Goal: Information Seeking & Learning: Check status

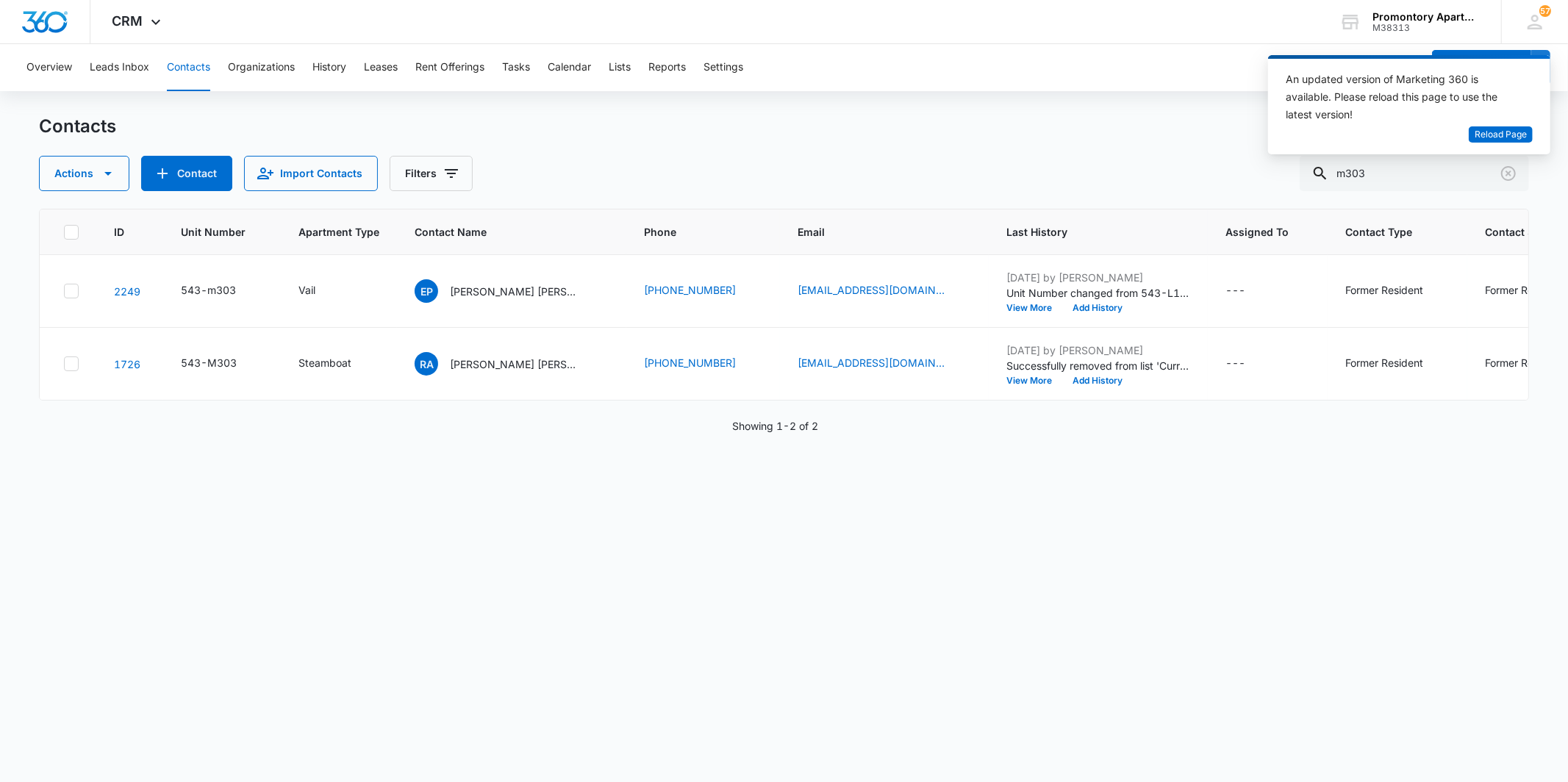
click at [740, 145] on div "Contacts Actions Contact Import Contacts Filters m303" at bounding box center [783, 153] width 1489 height 76
click at [1393, 167] on input "m303" at bounding box center [1415, 174] width 230 height 35
type input "q305"
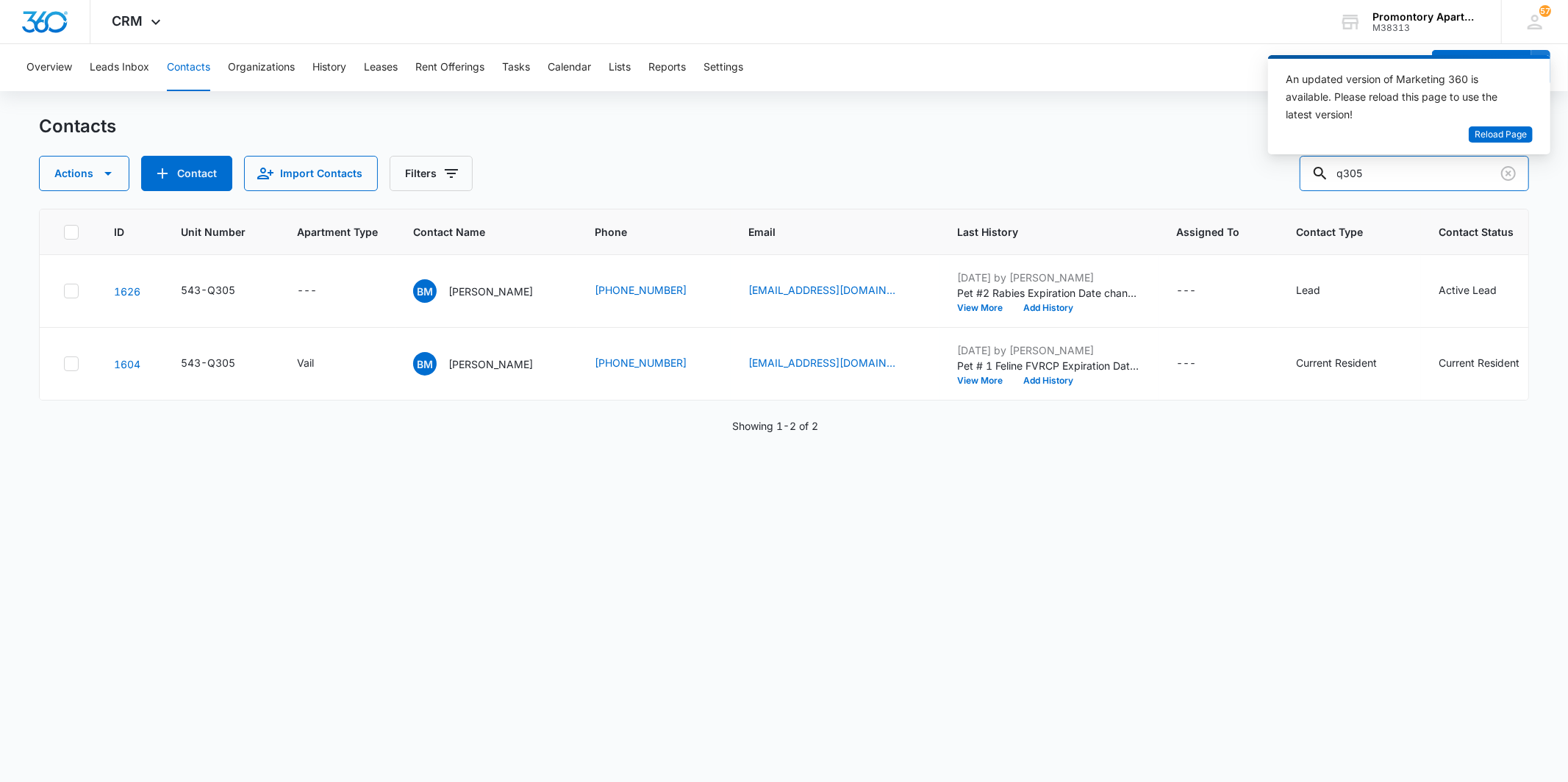
scroll to position [0, 11]
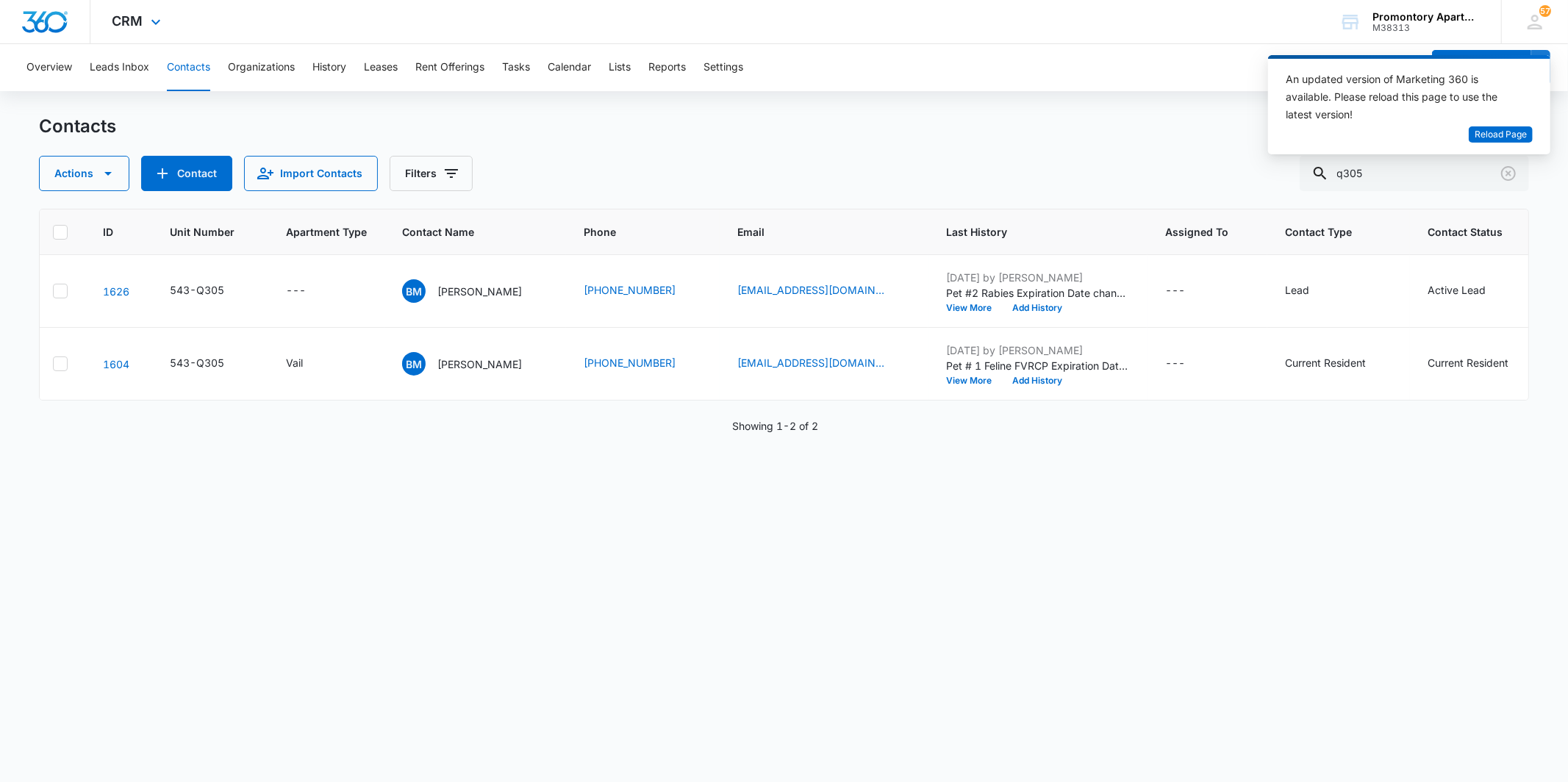
click at [130, 9] on div "CRM Apps Reputation Websites Forms CRM Email Social Content Intelligence Files …" at bounding box center [138, 21] width 97 height 43
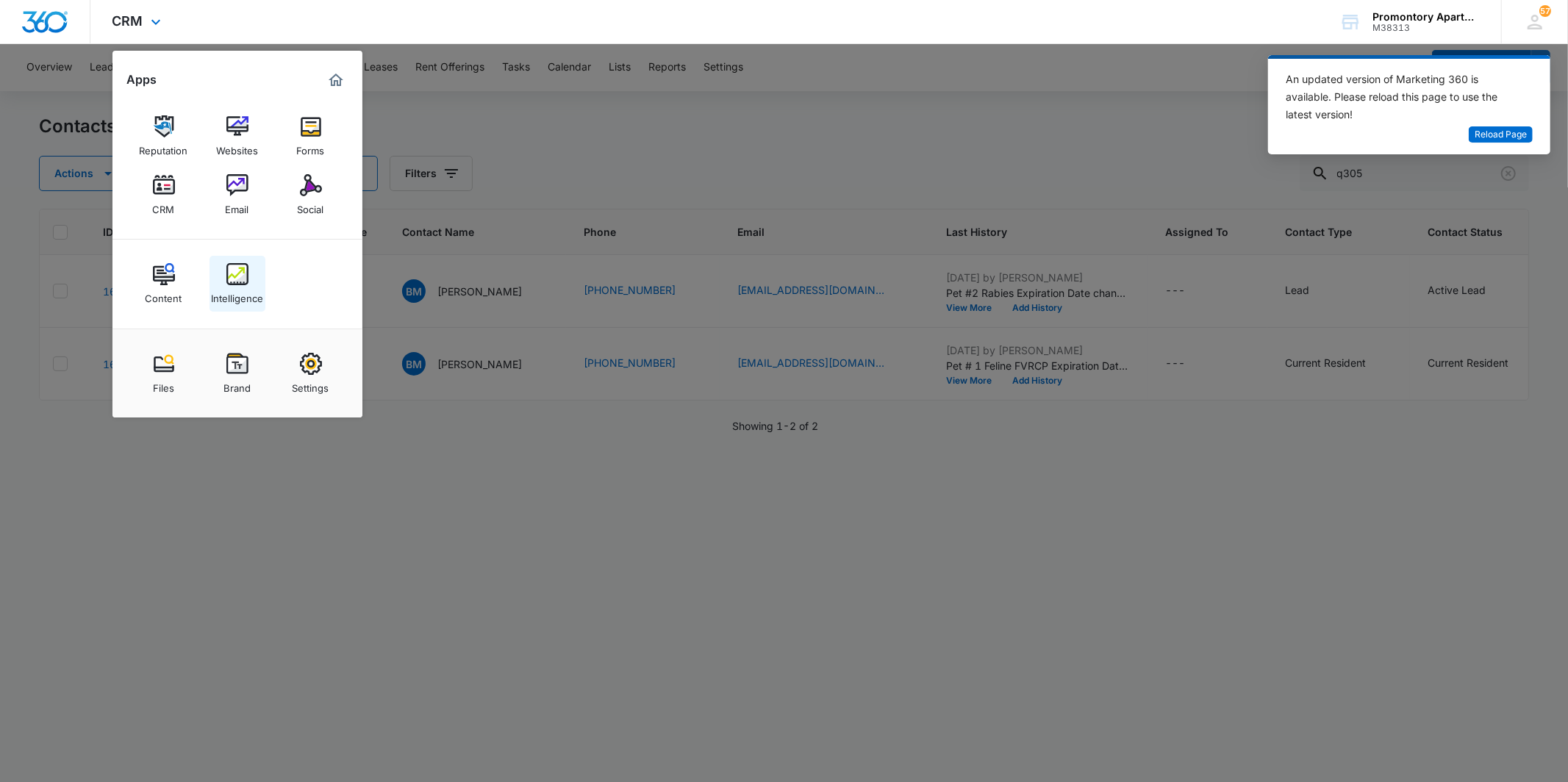
click at [238, 285] on img at bounding box center [237, 274] width 22 height 22
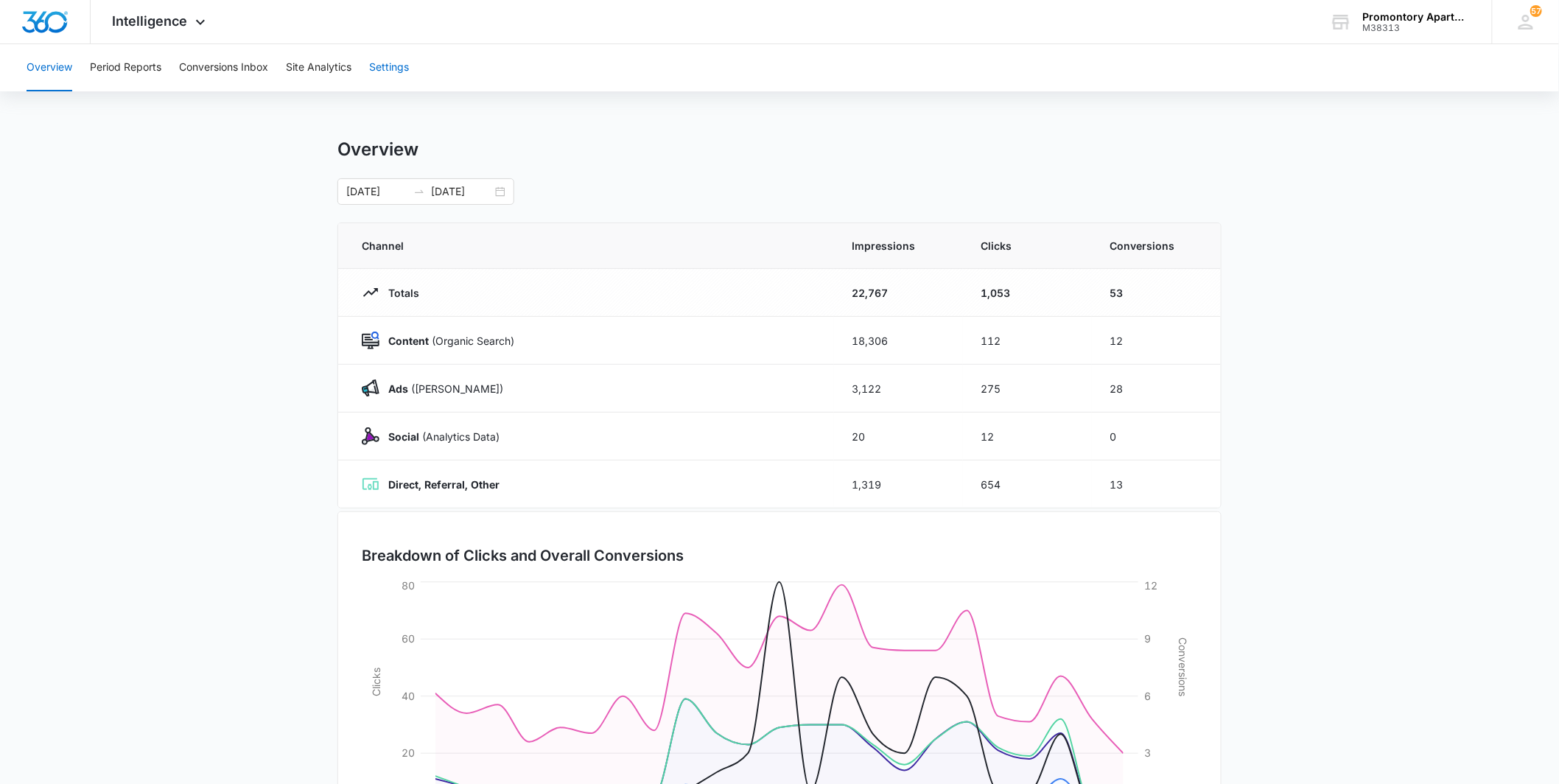
click at [395, 78] on button "Settings" at bounding box center [389, 67] width 40 height 47
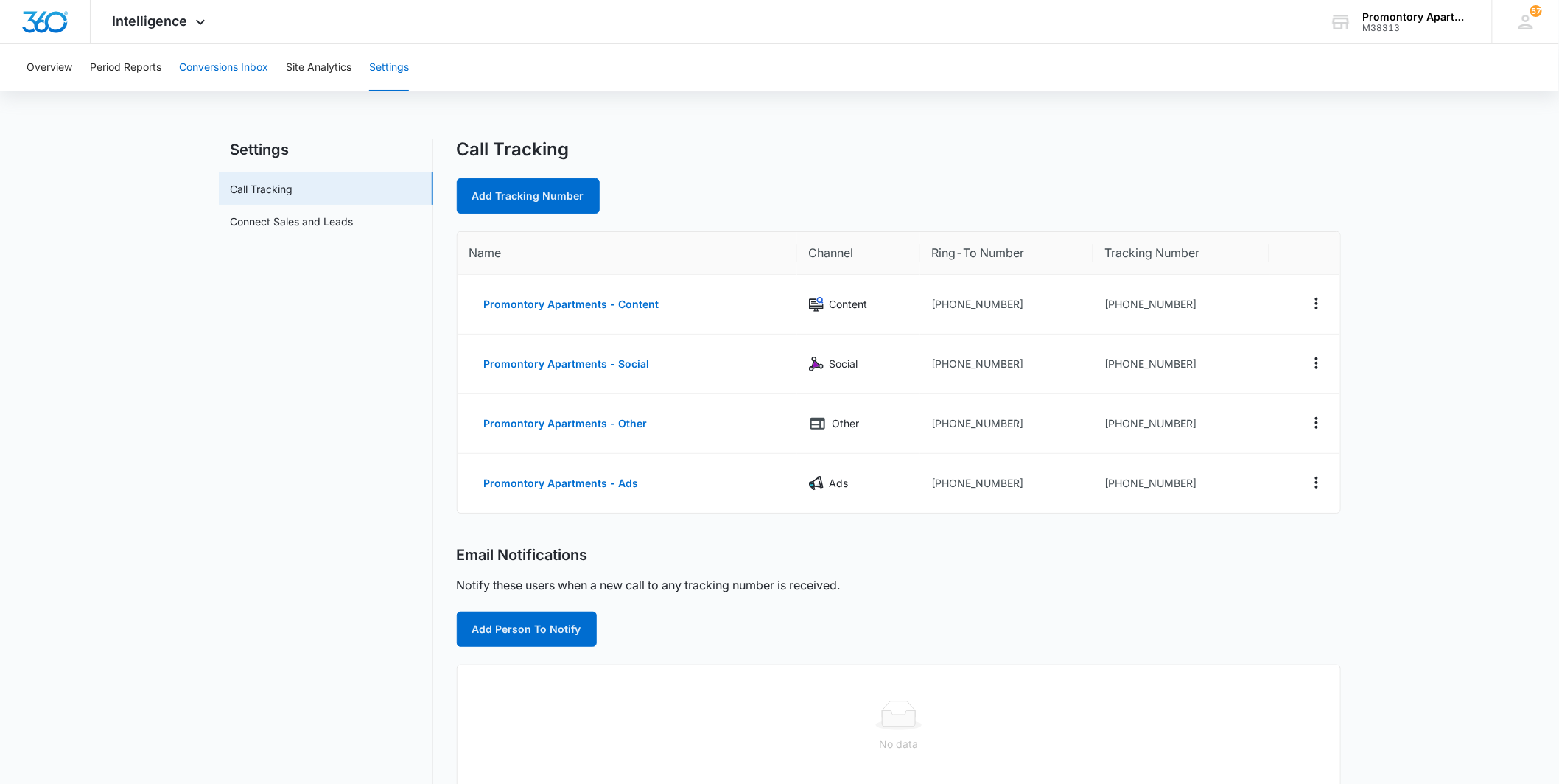
click at [245, 81] on button "Conversions Inbox" at bounding box center [223, 67] width 89 height 47
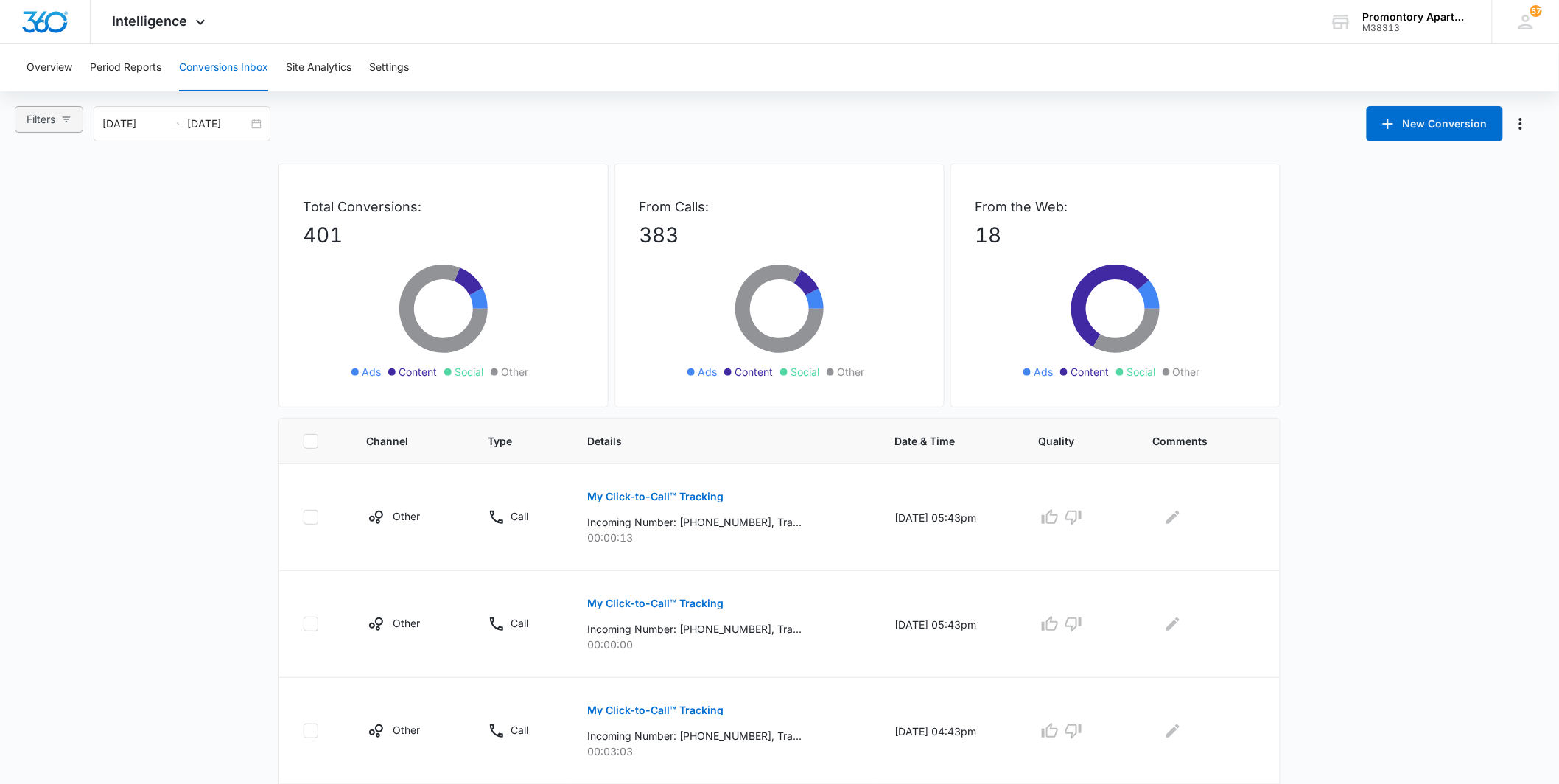
click at [64, 118] on icon "button" at bounding box center [65, 119] width 10 height 10
click at [24, 193] on input "Ads" at bounding box center [29, 196] width 12 height 12
radio input "true"
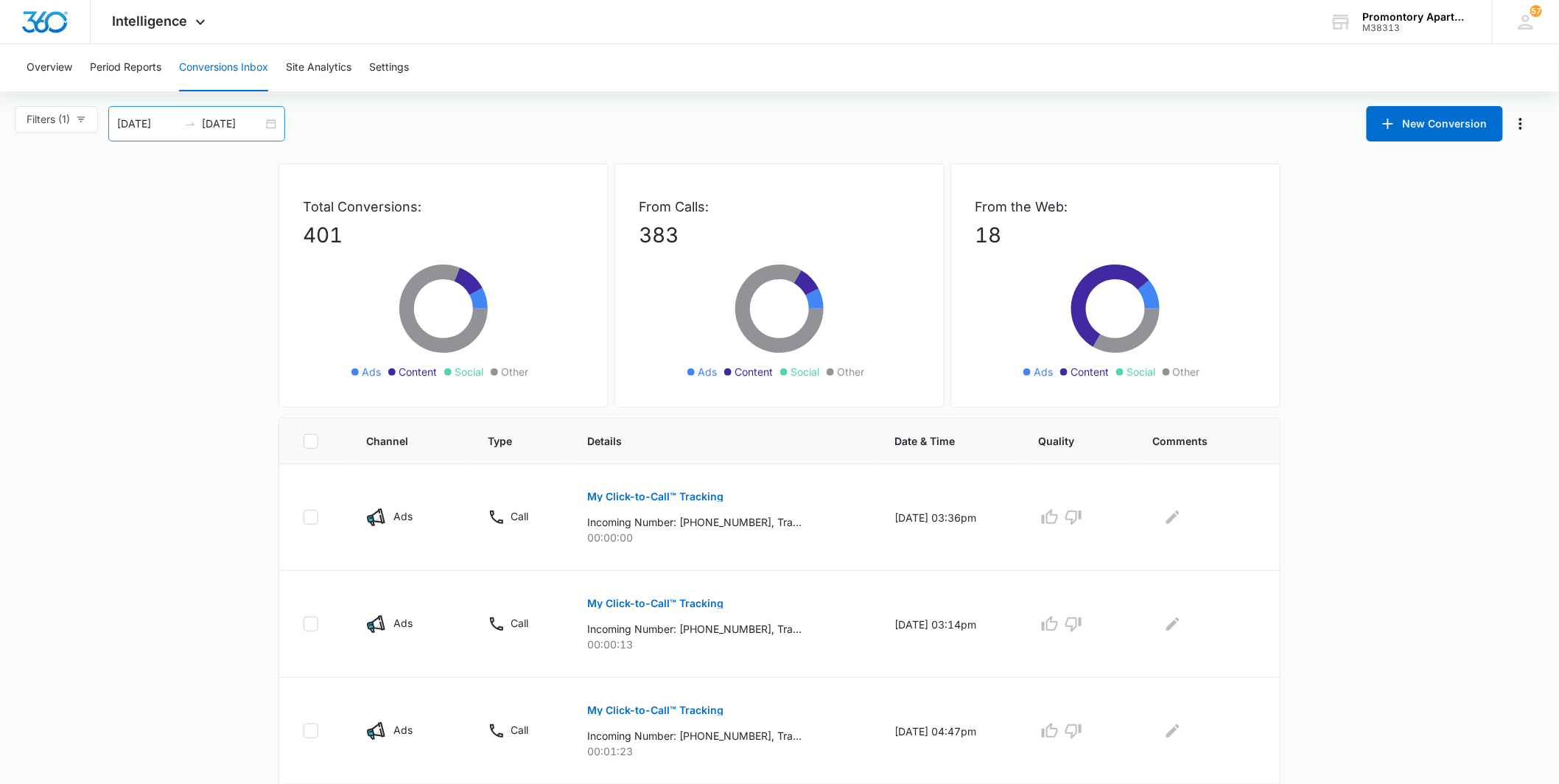
click at [275, 125] on div "[DATE] [DATE]" at bounding box center [197, 123] width 177 height 35
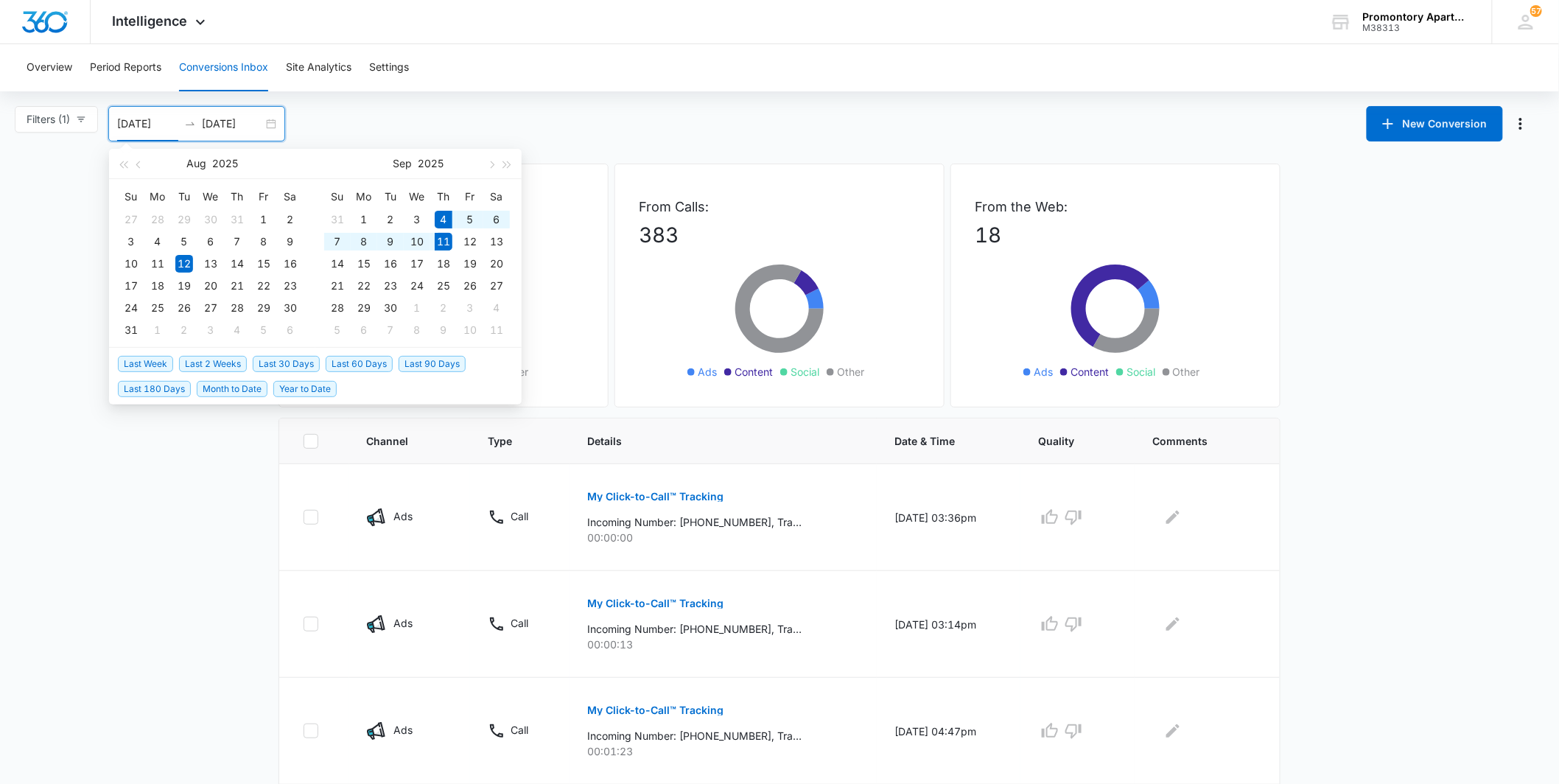
click at [150, 358] on span "Last Week" at bounding box center [146, 364] width 55 height 17
type input "[DATE]"
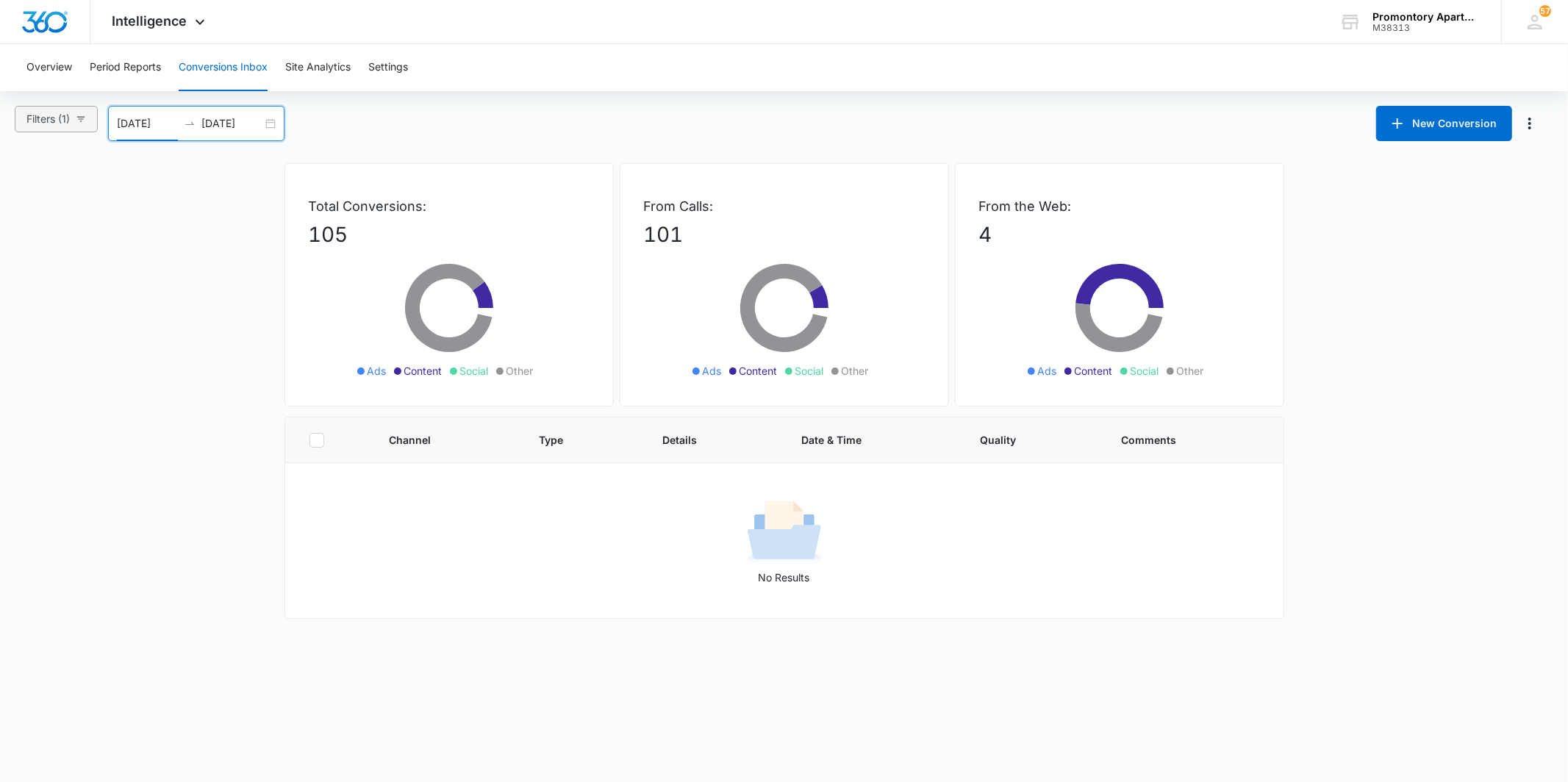
click at [68, 119] on span "Filters (1)" at bounding box center [48, 119] width 43 height 17
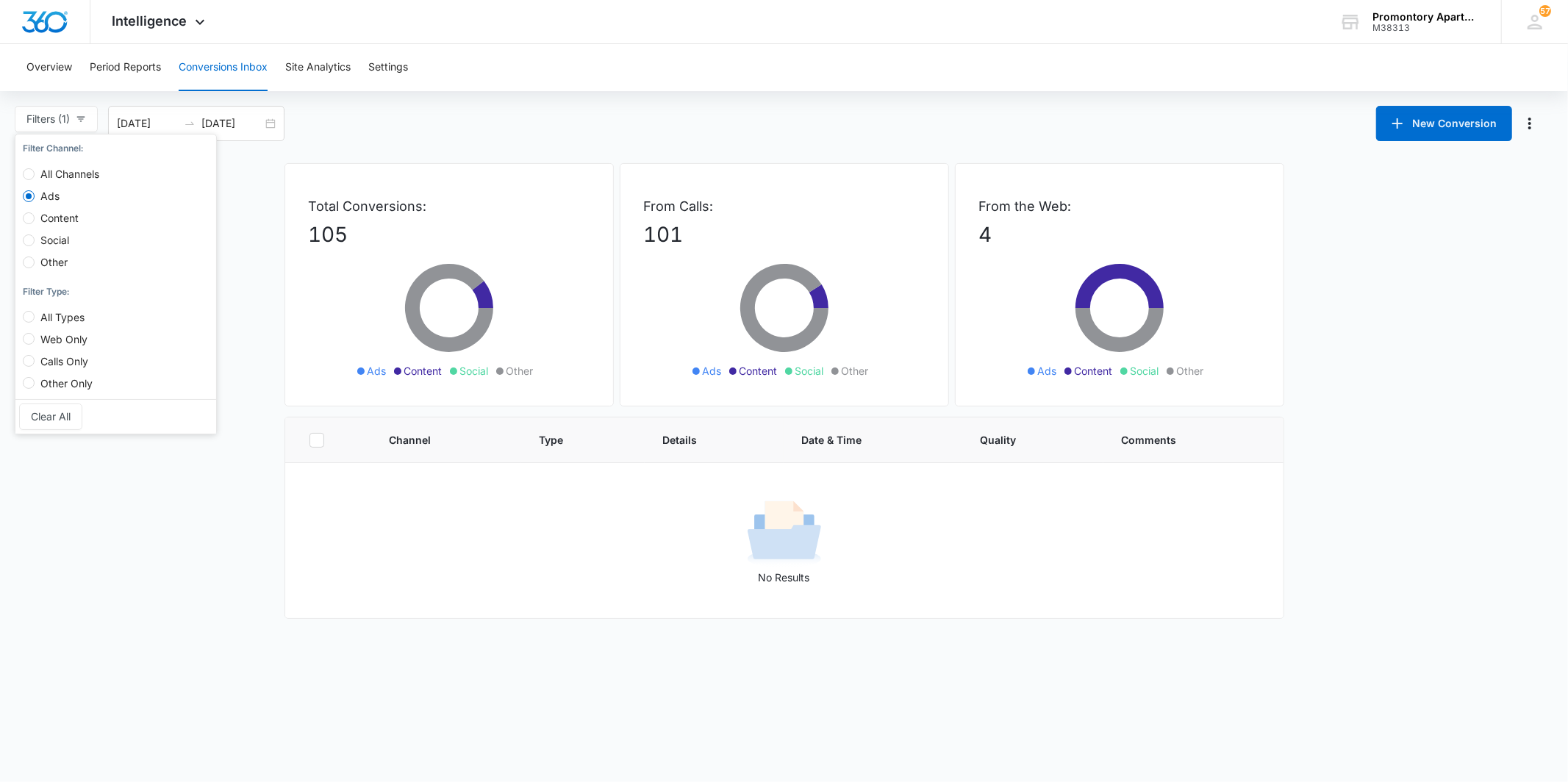
click at [248, 306] on main "Filters (1) Filter Channel : All Channels Ads Content Social Other Filter Type …" at bounding box center [784, 362] width 1568 height 513
click at [118, 72] on button "Period Reports" at bounding box center [126, 67] width 72 height 47
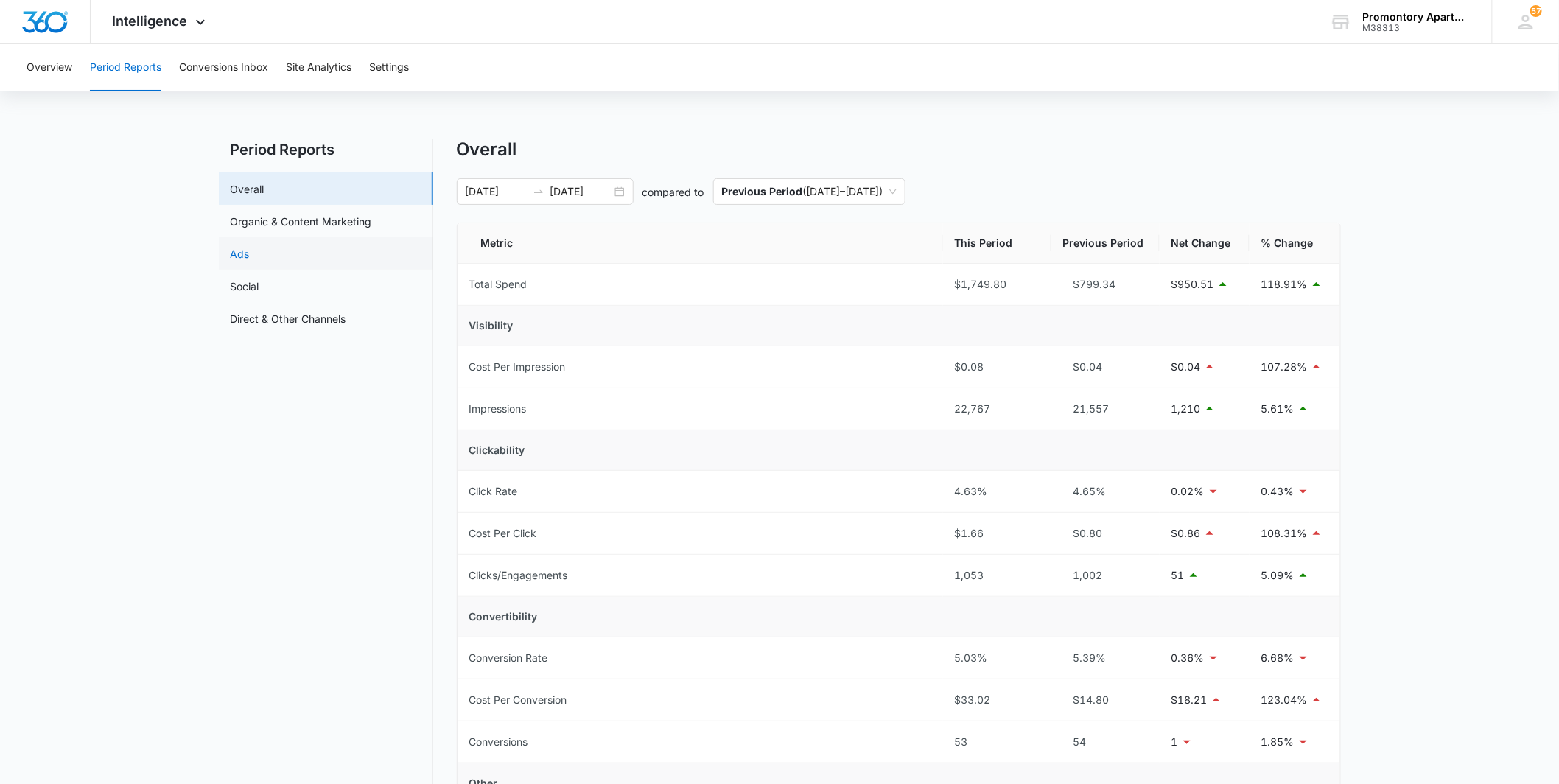
click at [250, 256] on link "Ads" at bounding box center [240, 253] width 19 height 16
